Goal: Transaction & Acquisition: Purchase product/service

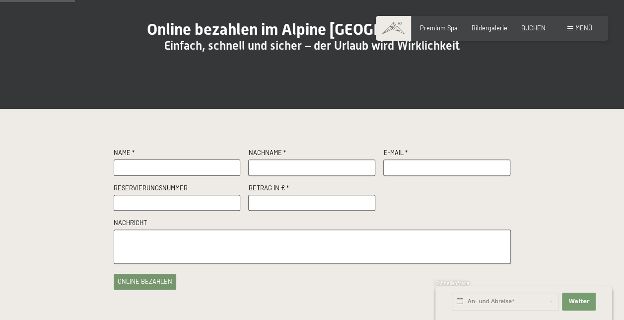
click at [184, 176] on input "text" at bounding box center [177, 167] width 127 height 16
type input "[PERSON_NAME]"
type input "Rebekka"
click at [453, 176] on input "rebekka.[PERSON_NAME]" at bounding box center [446, 167] width 127 height 16
type input "[EMAIL_ADDRESS][PERSON_NAME][DOMAIN_NAME]"
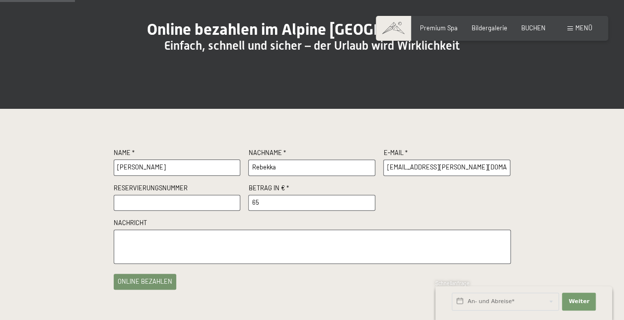
type input "65"
type textarea "Überraschung für Familie [PERSON_NAME]"
click at [166, 287] on button "online bezahlen" at bounding box center [145, 279] width 63 height 16
